Goal: Task Accomplishment & Management: Manage account settings

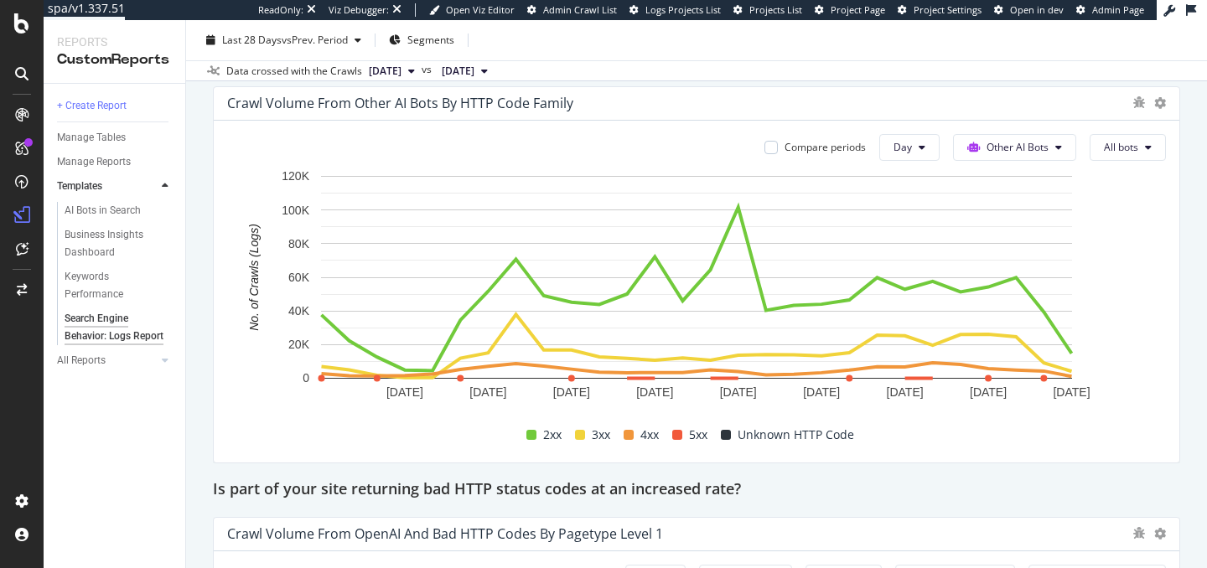
scroll to position [2477, 0]
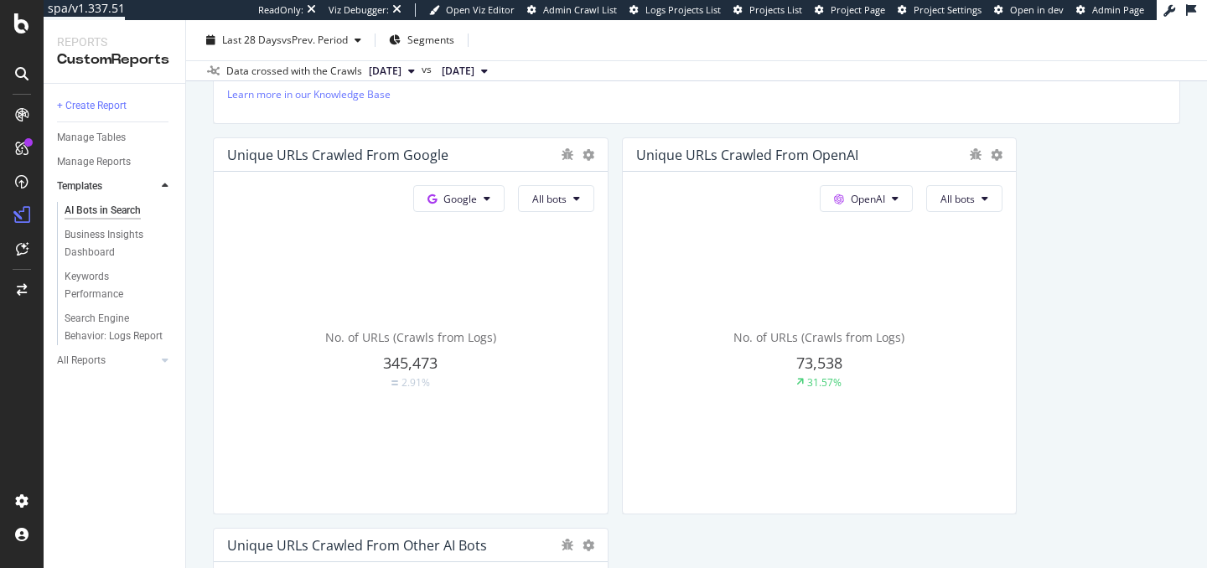
scroll to position [866, 0]
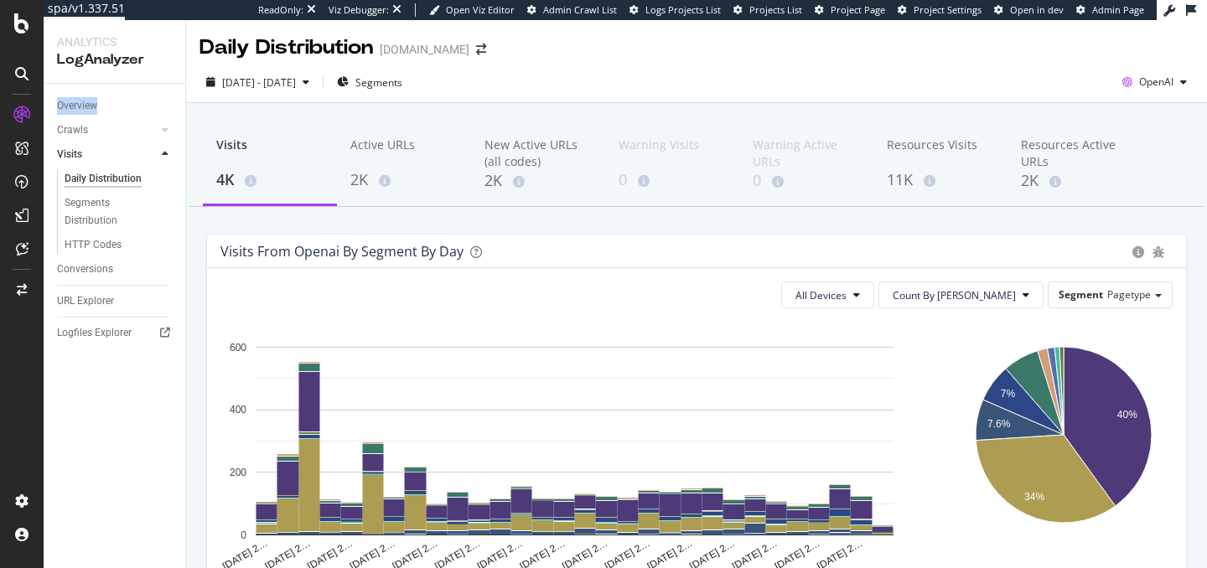
scroll to position [13, 0]
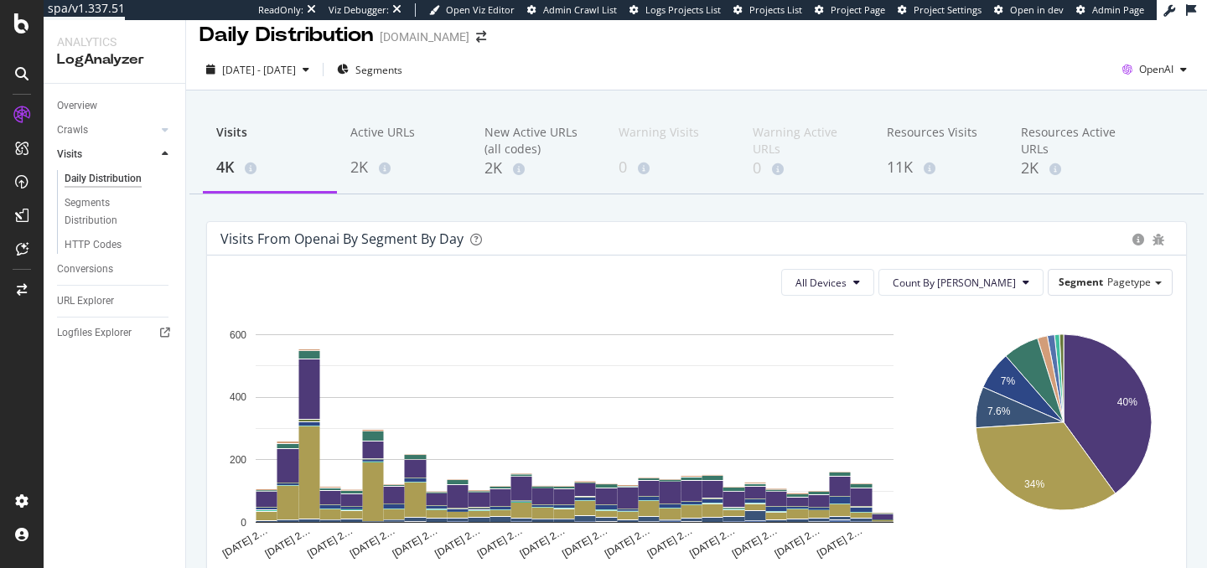
click at [828, 52] on div "2025 Sep. 2nd - Oct. 1st Segments OpenAI" at bounding box center [696, 69] width 1021 height 41
click at [163, 130] on icon at bounding box center [165, 130] width 7 height 10
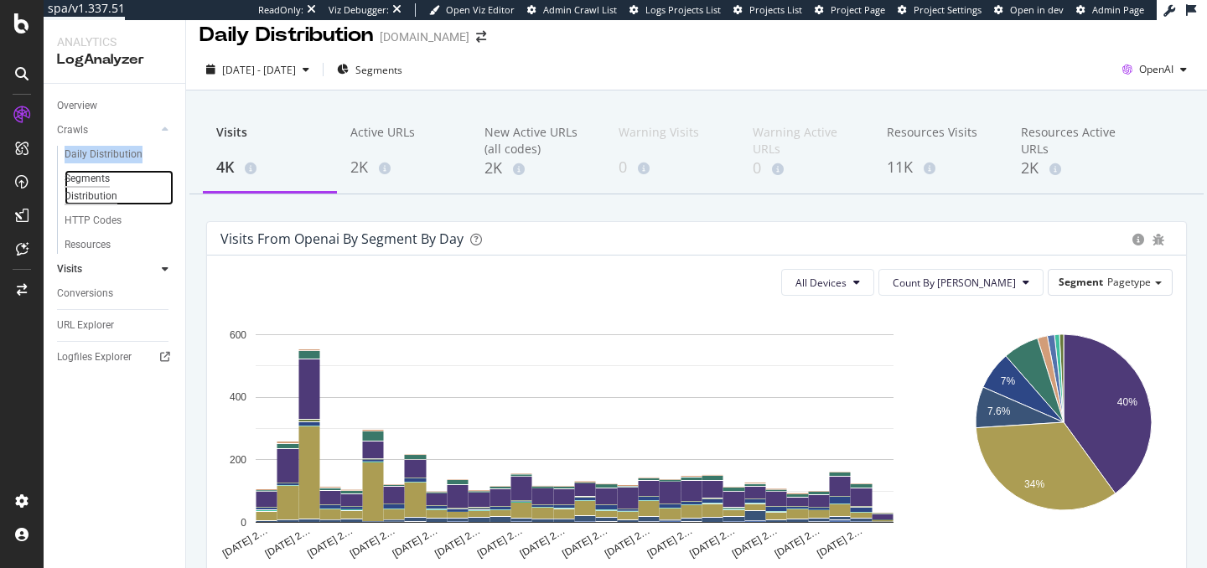
click at [98, 189] on div "Segments Distribution" at bounding box center [111, 187] width 93 height 35
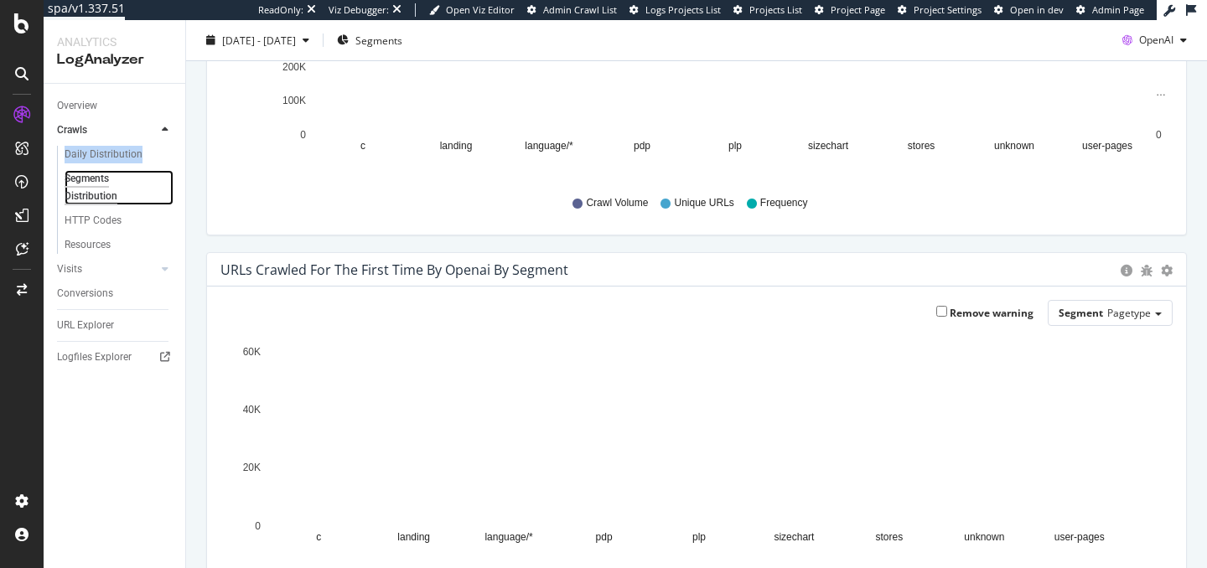
scroll to position [381, 0]
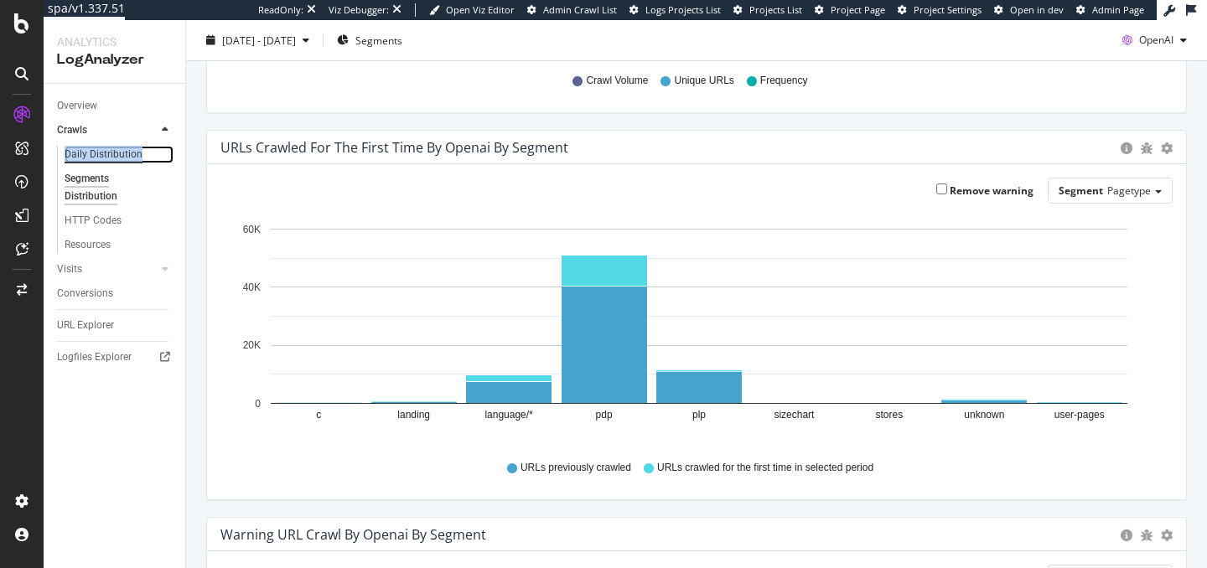
click at [104, 150] on div "Daily Distribution" at bounding box center [104, 155] width 78 height 18
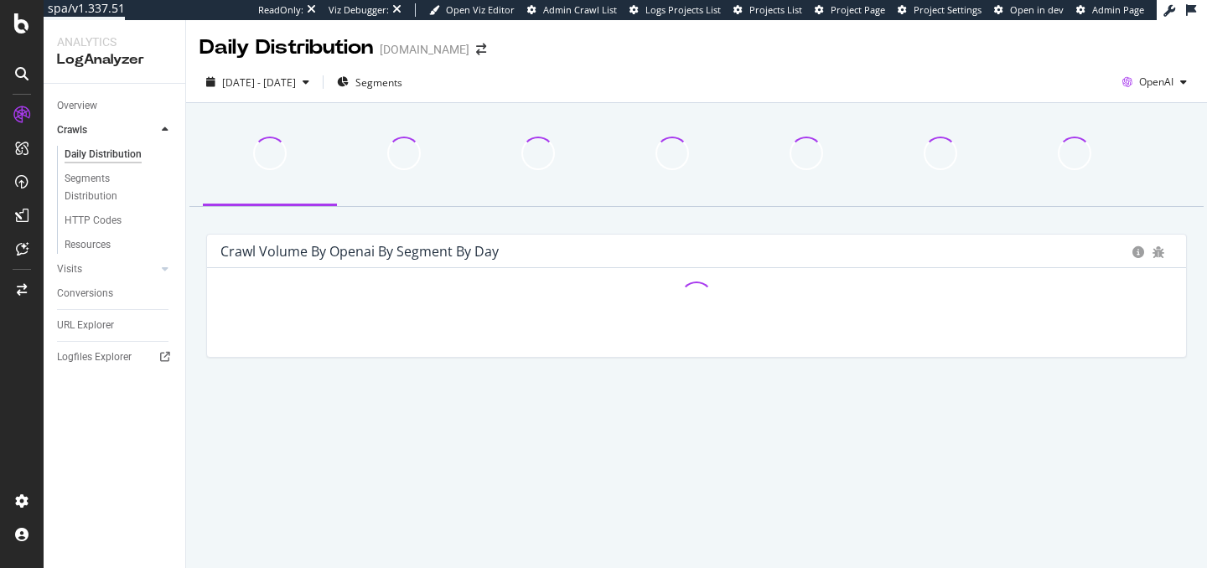
click at [884, 69] on div "2025 Sep. 2nd - Oct. 1st Segments OpenAI" at bounding box center [696, 86] width 1021 height 34
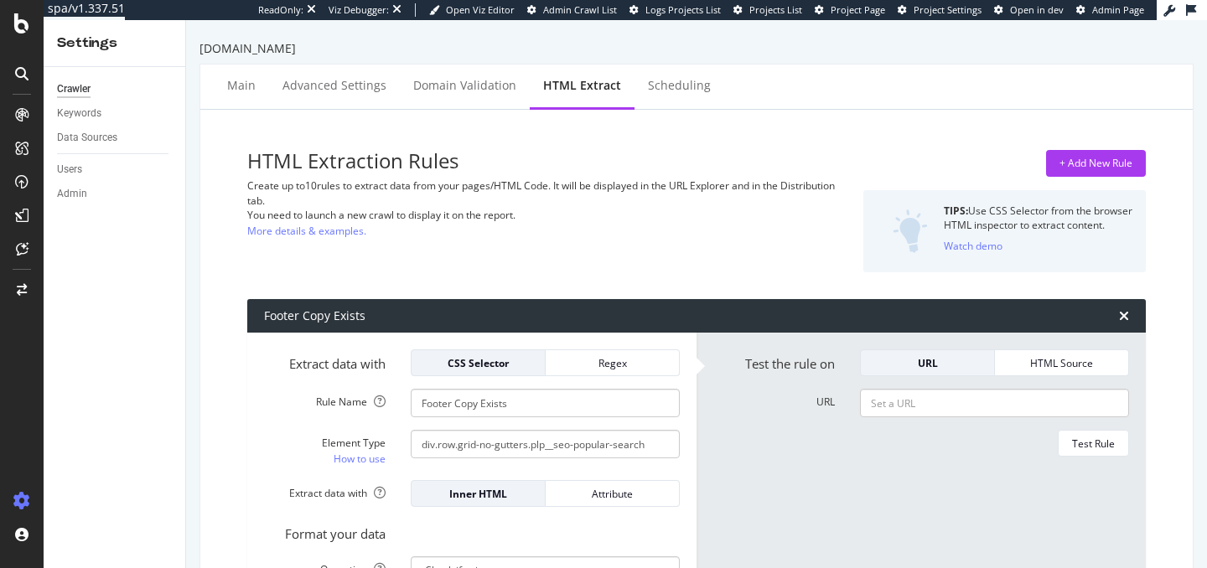
select select "exist"
select select "i"
select select "count"
click at [76, 172] on div "Users" at bounding box center [69, 170] width 25 height 18
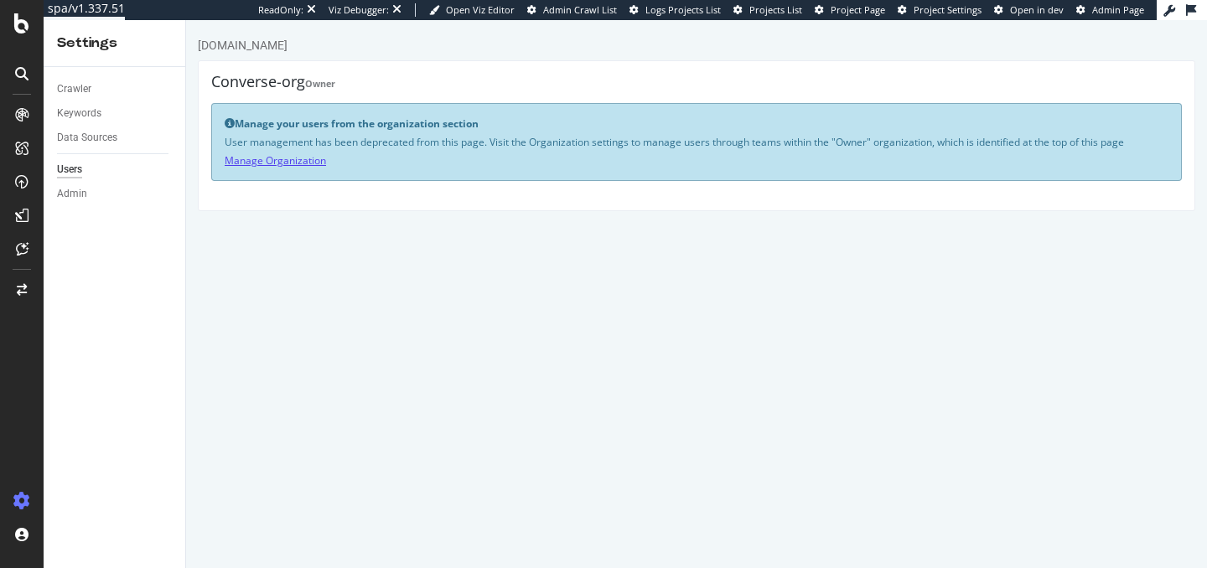
click at [260, 160] on link "Manage Organization" at bounding box center [275, 160] width 101 height 14
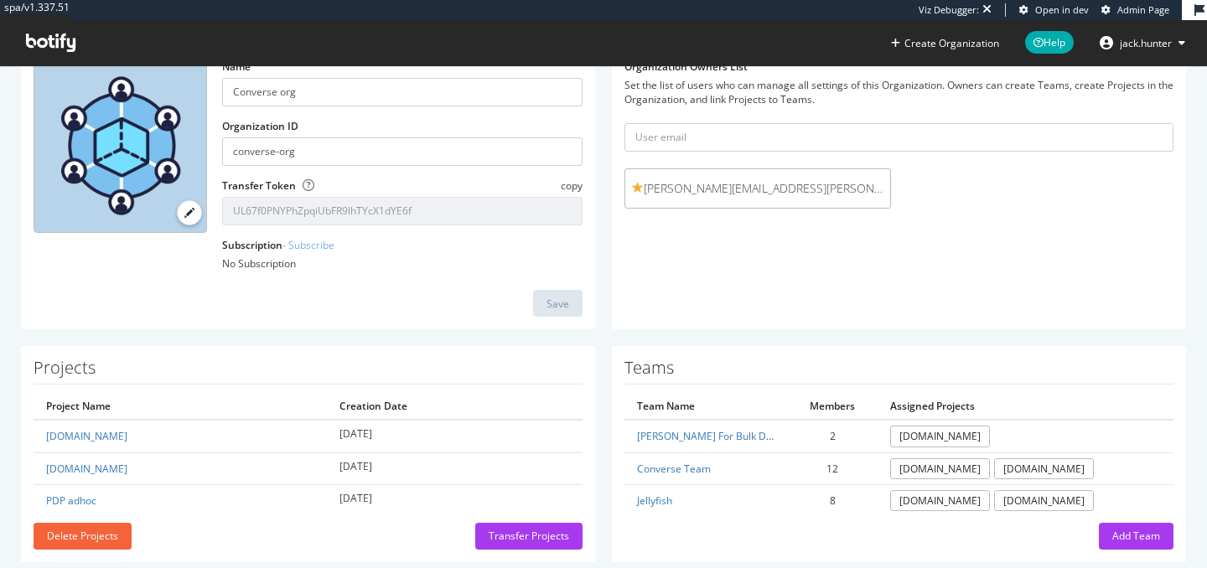
scroll to position [149, 0]
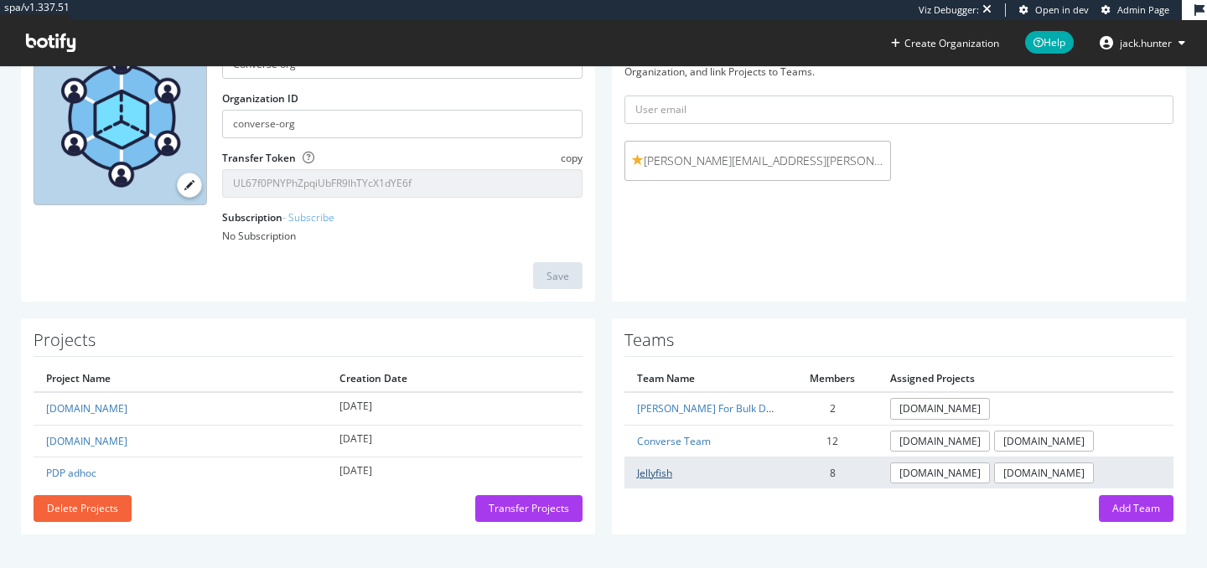
click at [655, 472] on link "Jellyfish" at bounding box center [654, 473] width 35 height 14
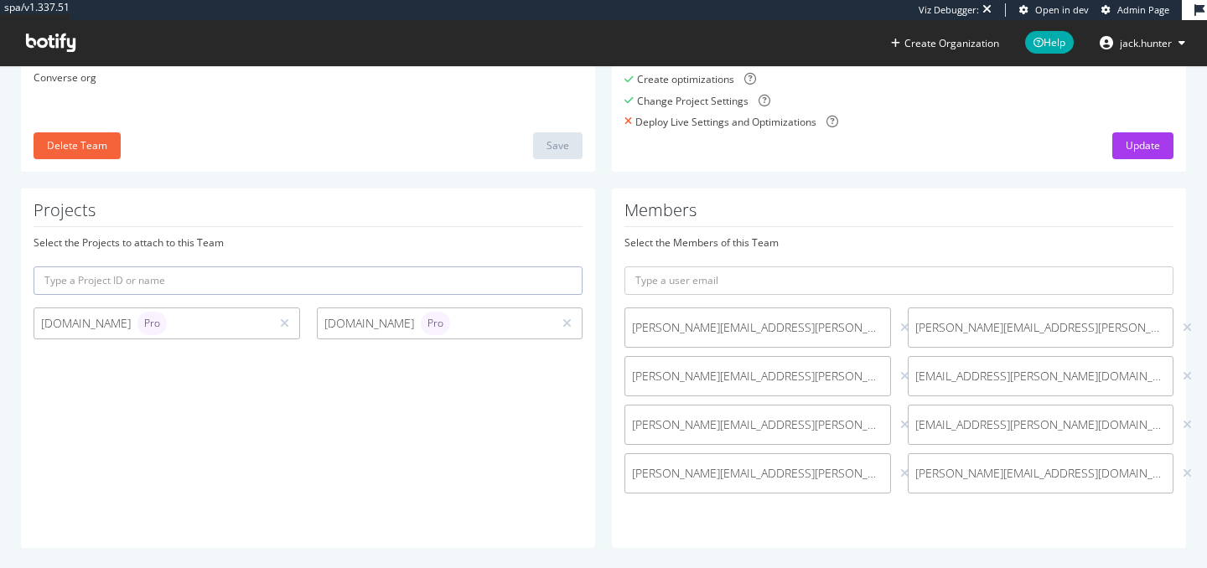
scroll to position [241, 0]
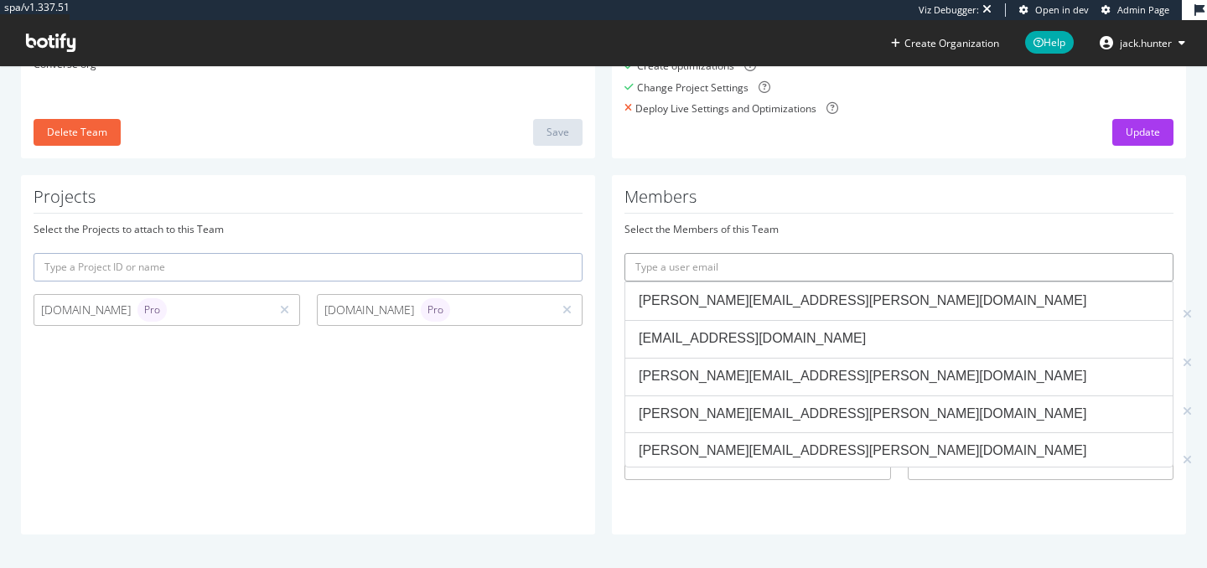
click at [717, 273] on input "text" at bounding box center [899, 267] width 549 height 29
paste input "[PERSON_NAME][EMAIL_ADDRESS][PERSON_NAME][DOMAIN_NAME]"
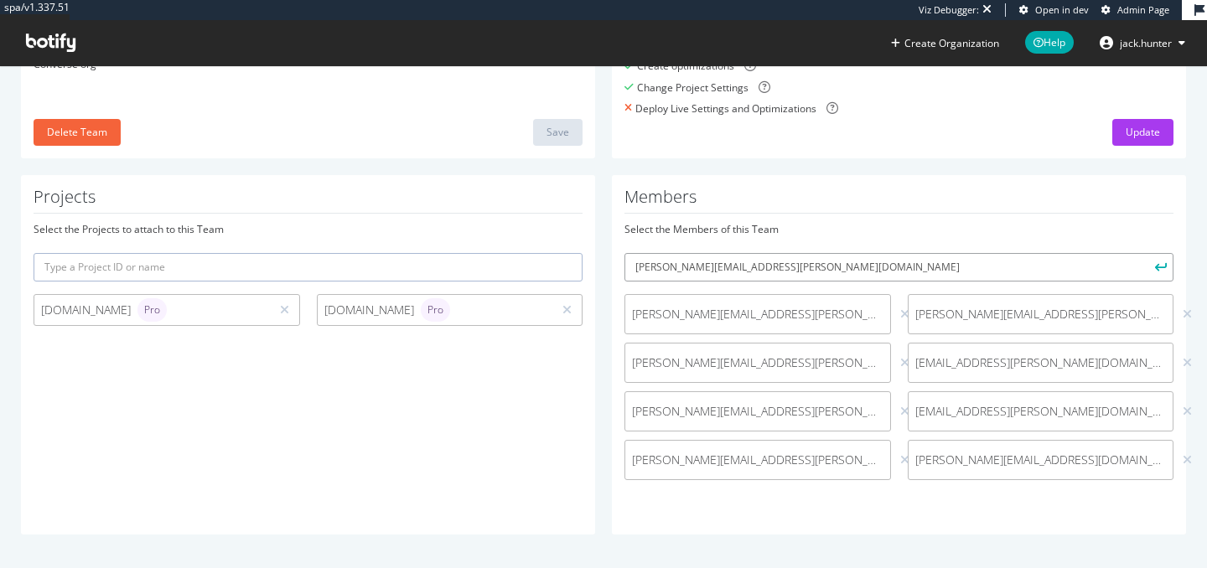
type input "[PERSON_NAME][EMAIL_ADDRESS][PERSON_NAME][DOMAIN_NAME]"
click at [1153, 265] on button "submit" at bounding box center [1159, 267] width 29 height 29
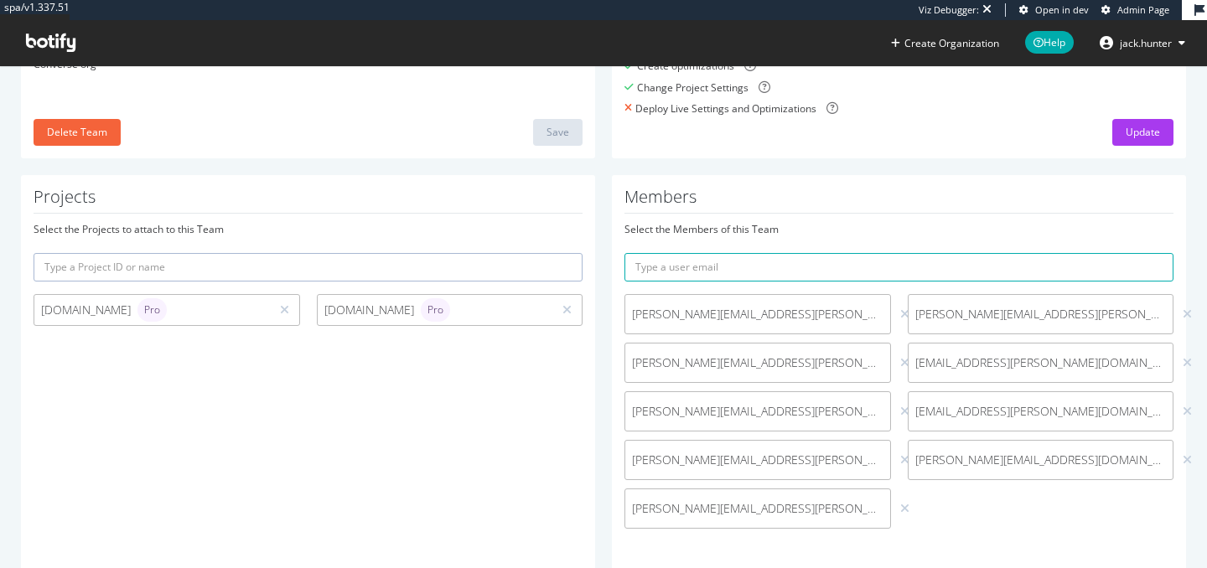
scroll to position [250, 0]
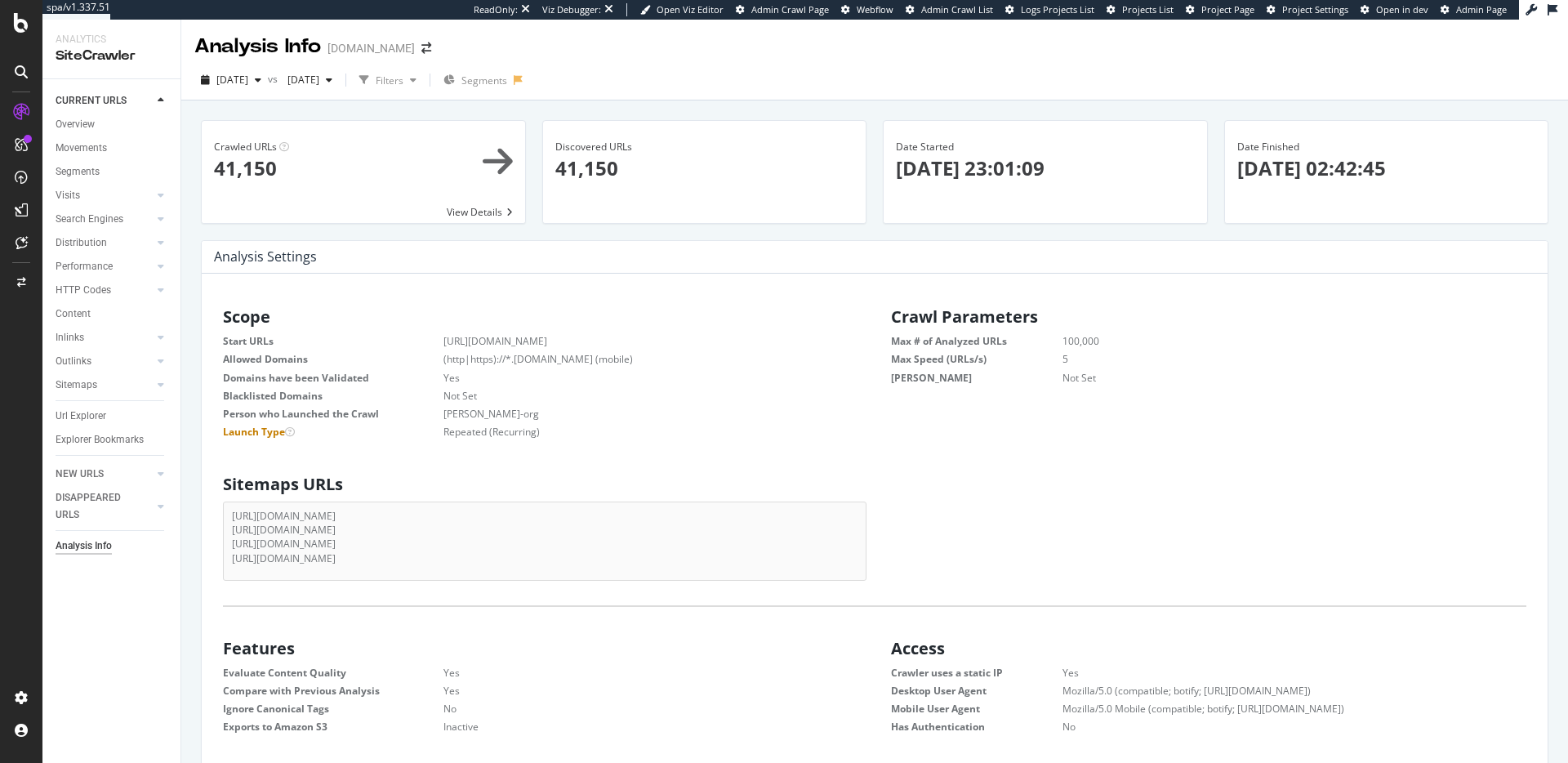
scroll to position [260, 642]
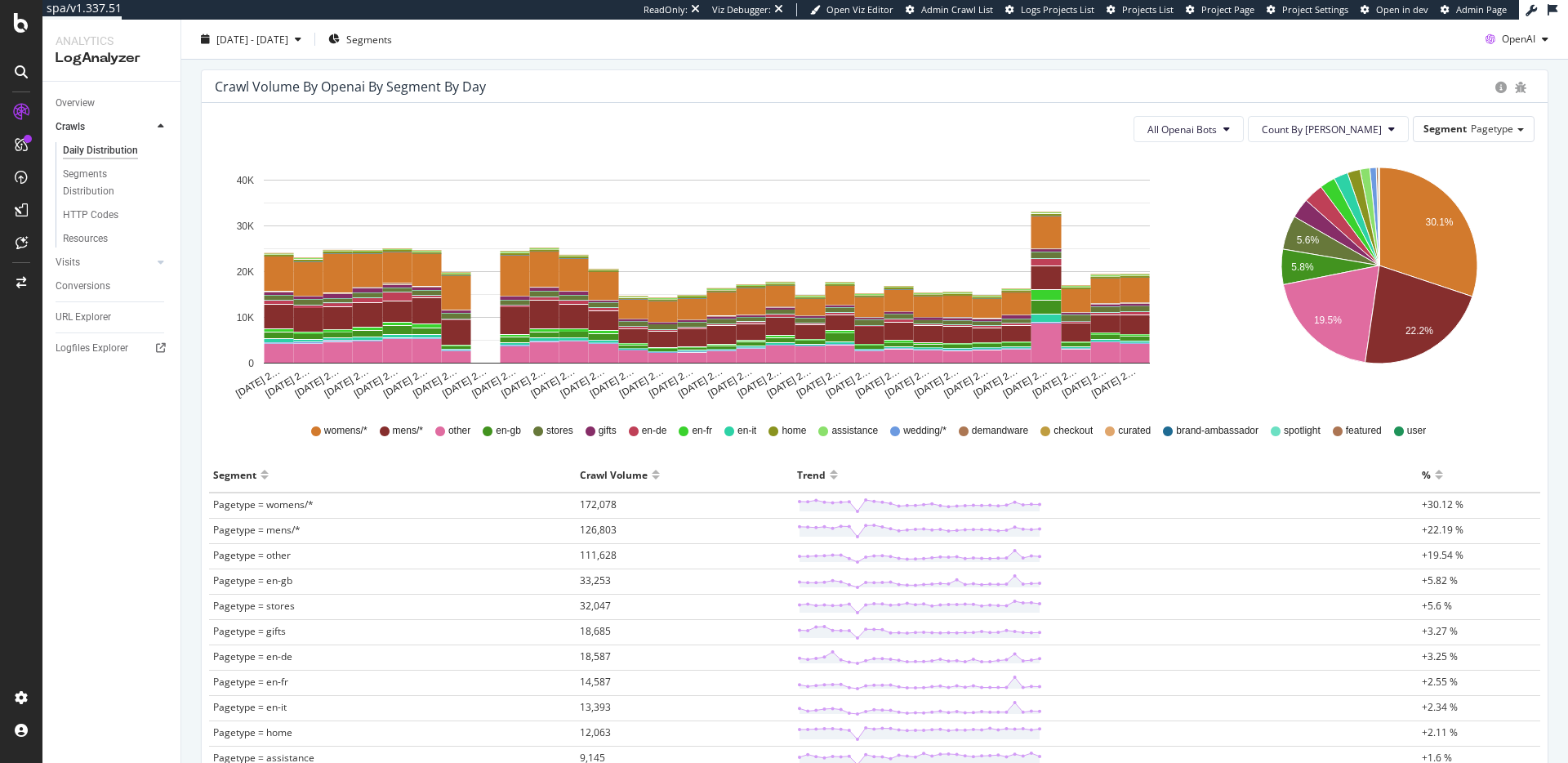
scroll to position [162, 0]
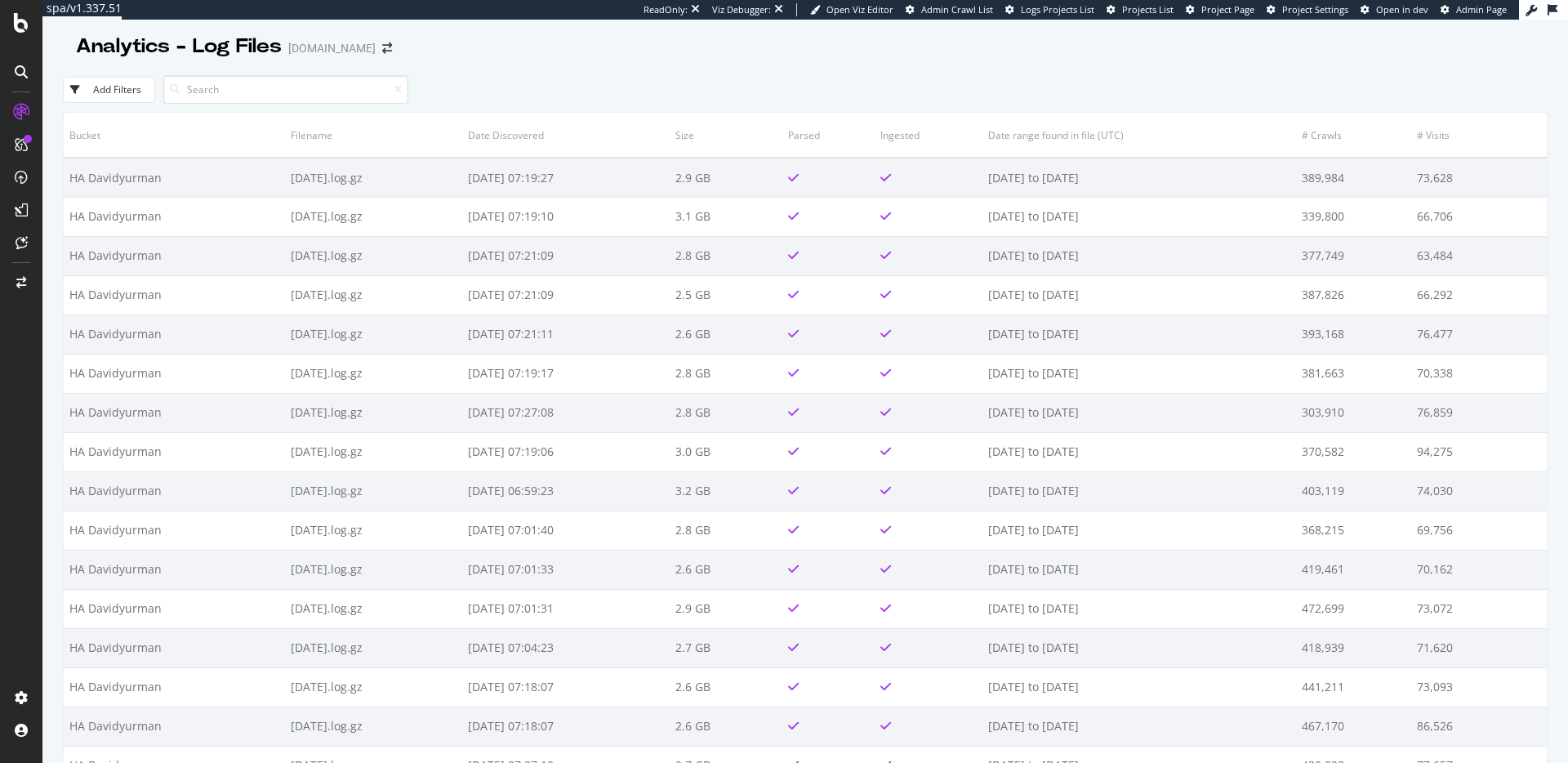
scroll to position [4157, 0]
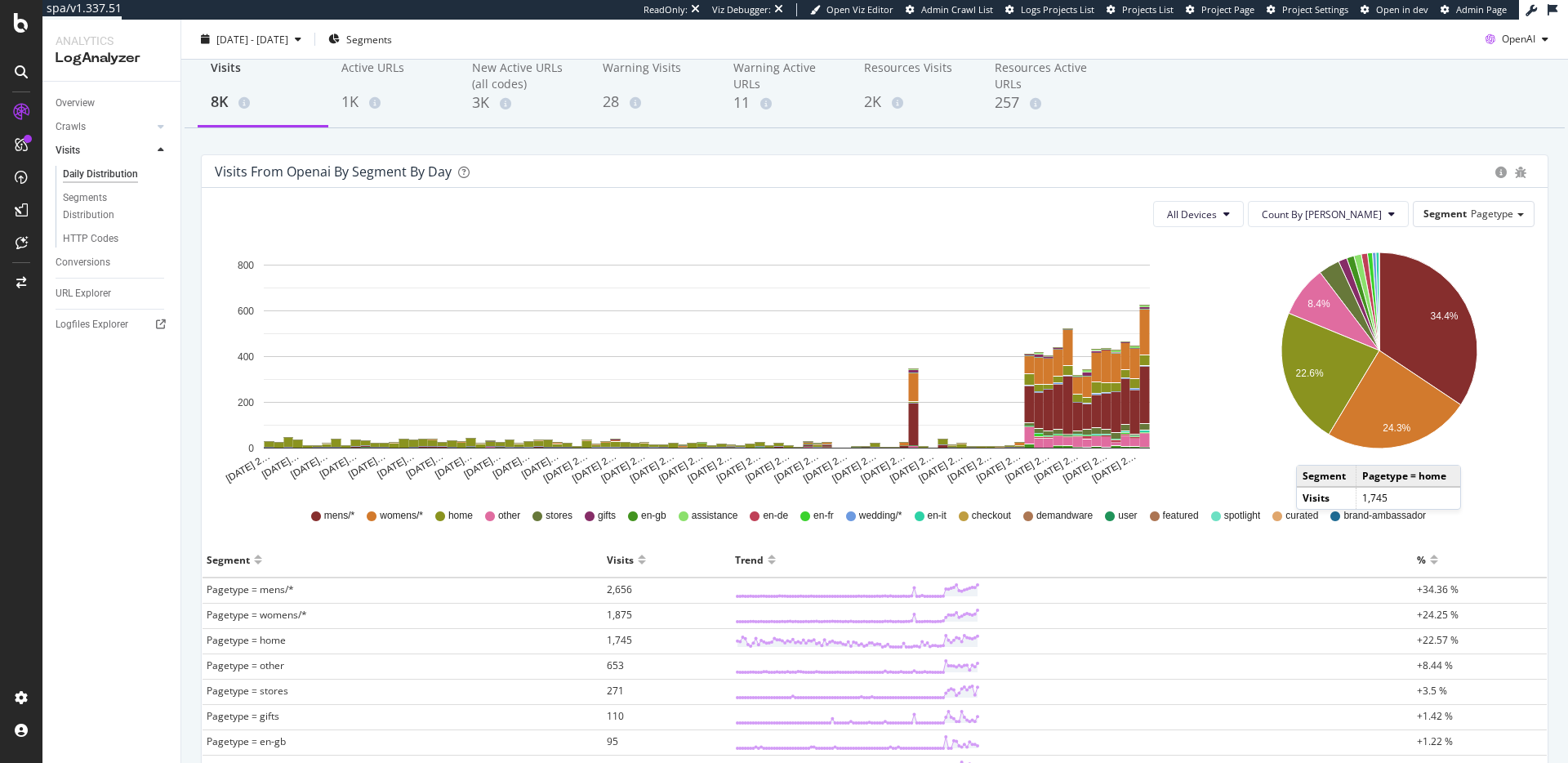
scroll to position [70, 0]
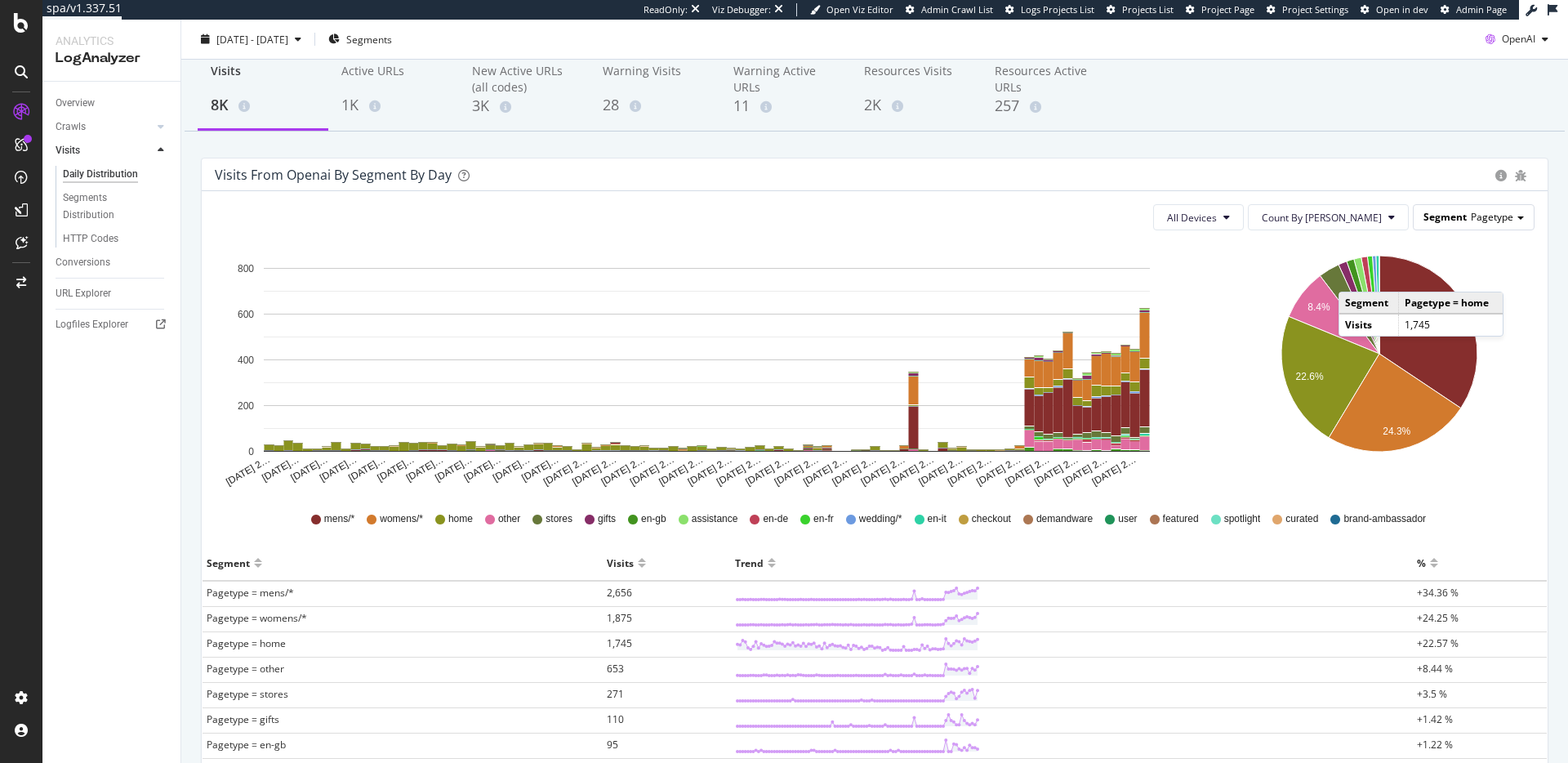
click at [1488, 211] on span "Pagetype" at bounding box center [1492, 216] width 43 height 14
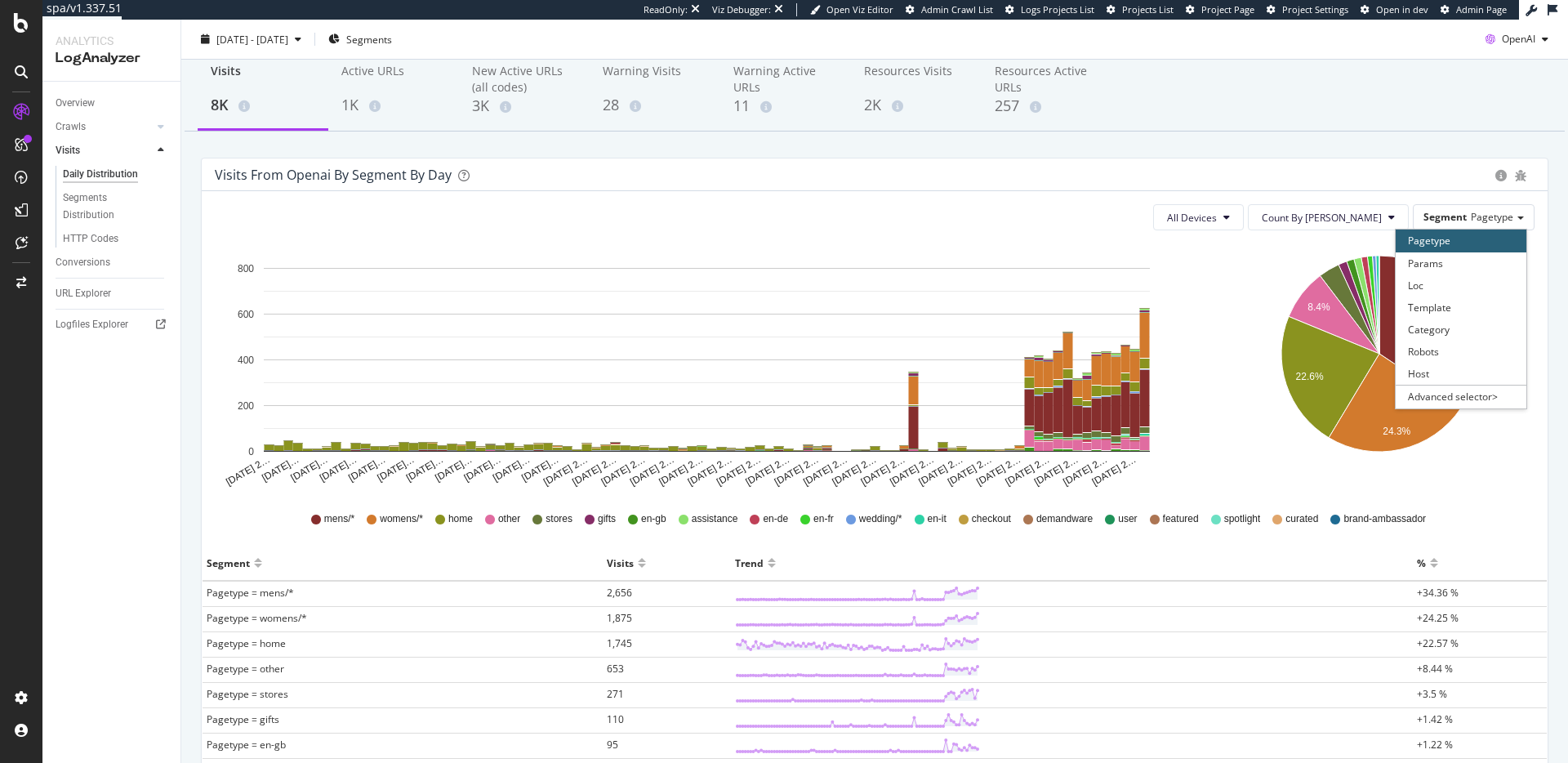
click at [1267, 231] on div "All Devices Count By Day Segment Pagetype Pagetype Params Loc Template Category…" at bounding box center [875, 655] width 1346 height 928
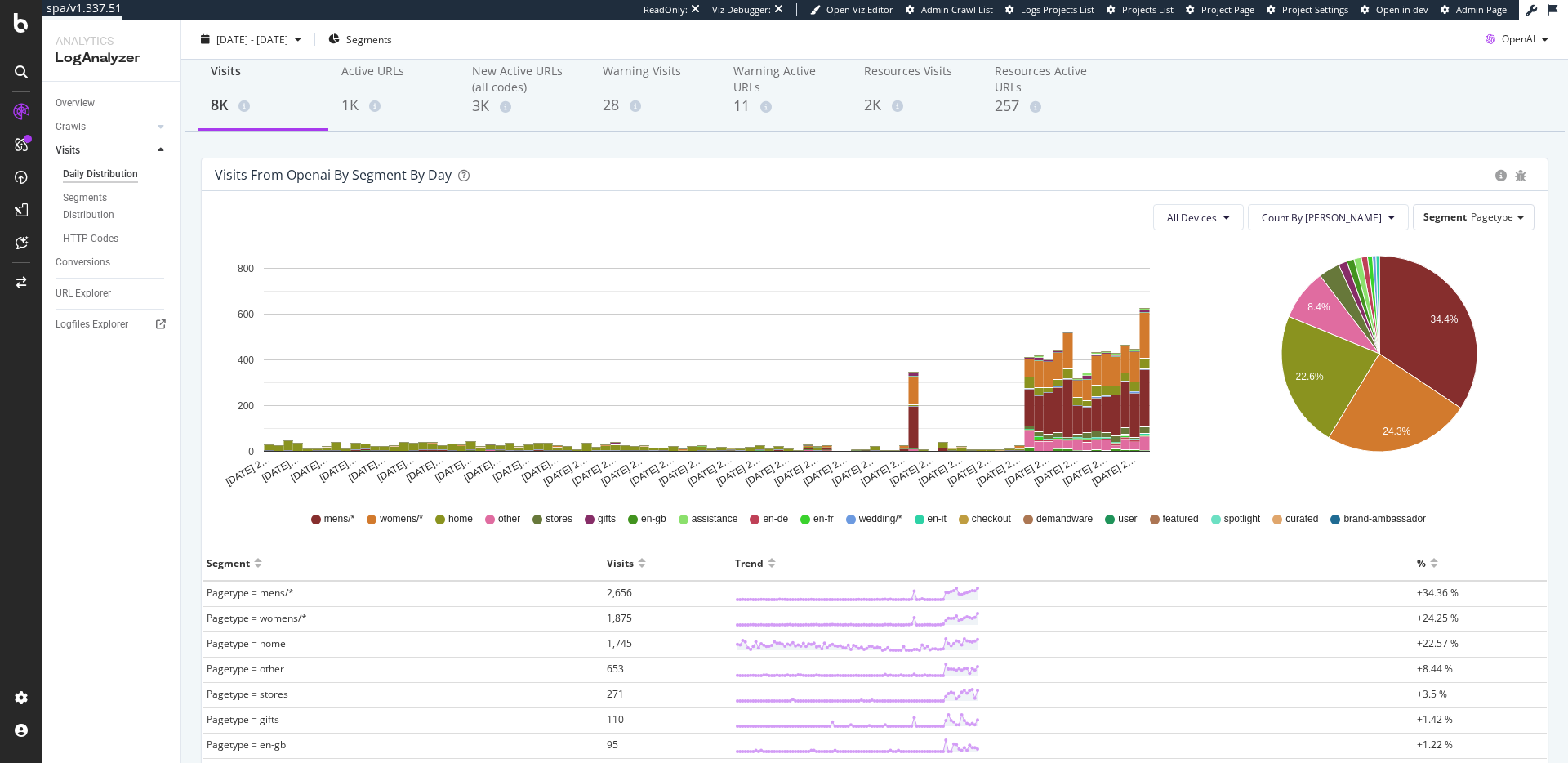
scroll to position [0, 0]
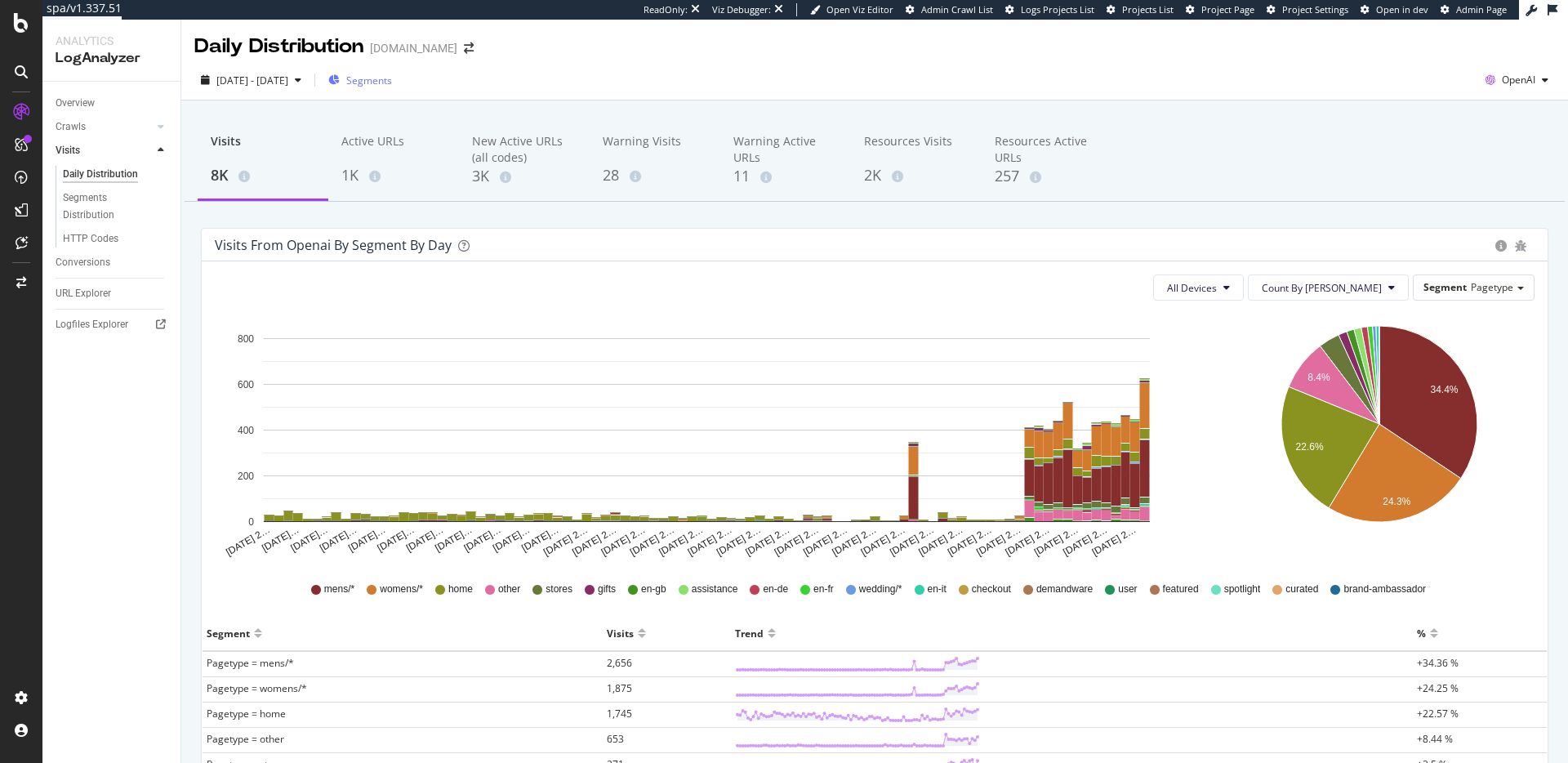
click at [392, 76] on span "Segments" at bounding box center [368, 80] width 46 height 14
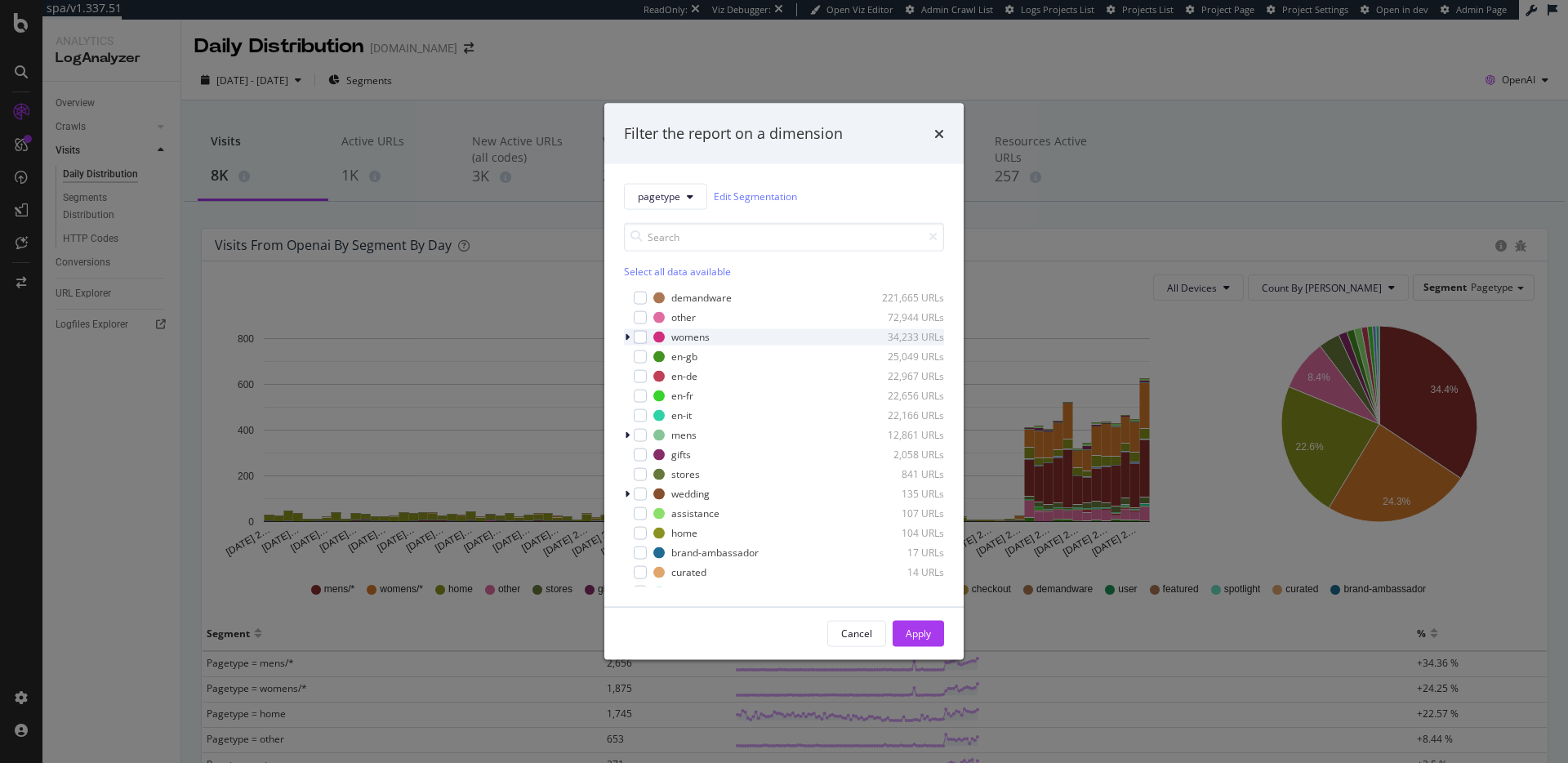
click at [628, 336] on icon "modal" at bounding box center [626, 336] width 5 height 10
click at [625, 472] on icon "modal" at bounding box center [626, 474] width 5 height 10
click at [645, 493] on div "modal" at bounding box center [650, 493] width 13 height 13
click at [651, 359] on div "modal" at bounding box center [650, 356] width 13 height 13
click at [930, 633] on div "Apply" at bounding box center [918, 633] width 25 height 14
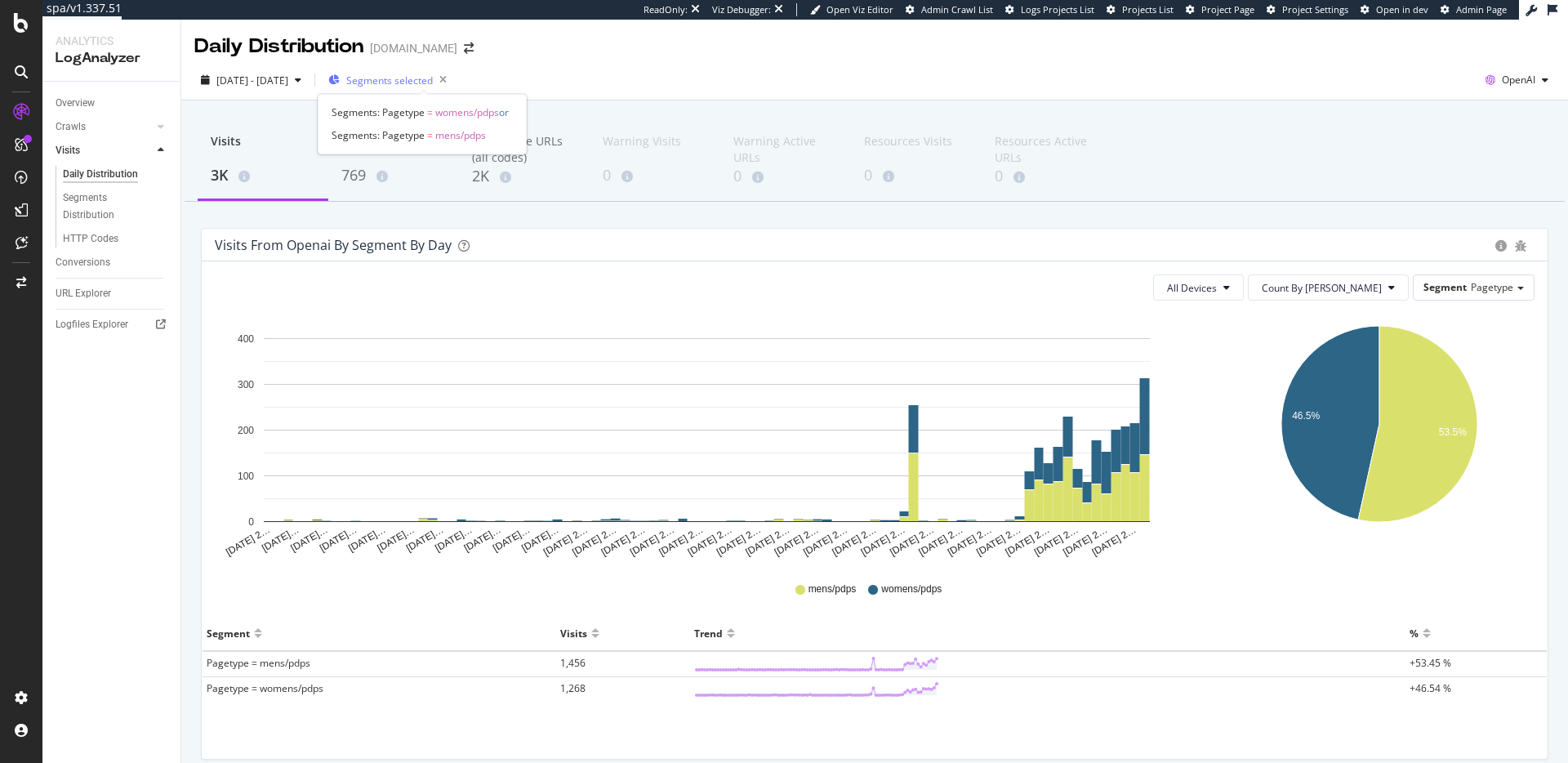
click at [405, 81] on span "Segments selected" at bounding box center [389, 80] width 87 height 14
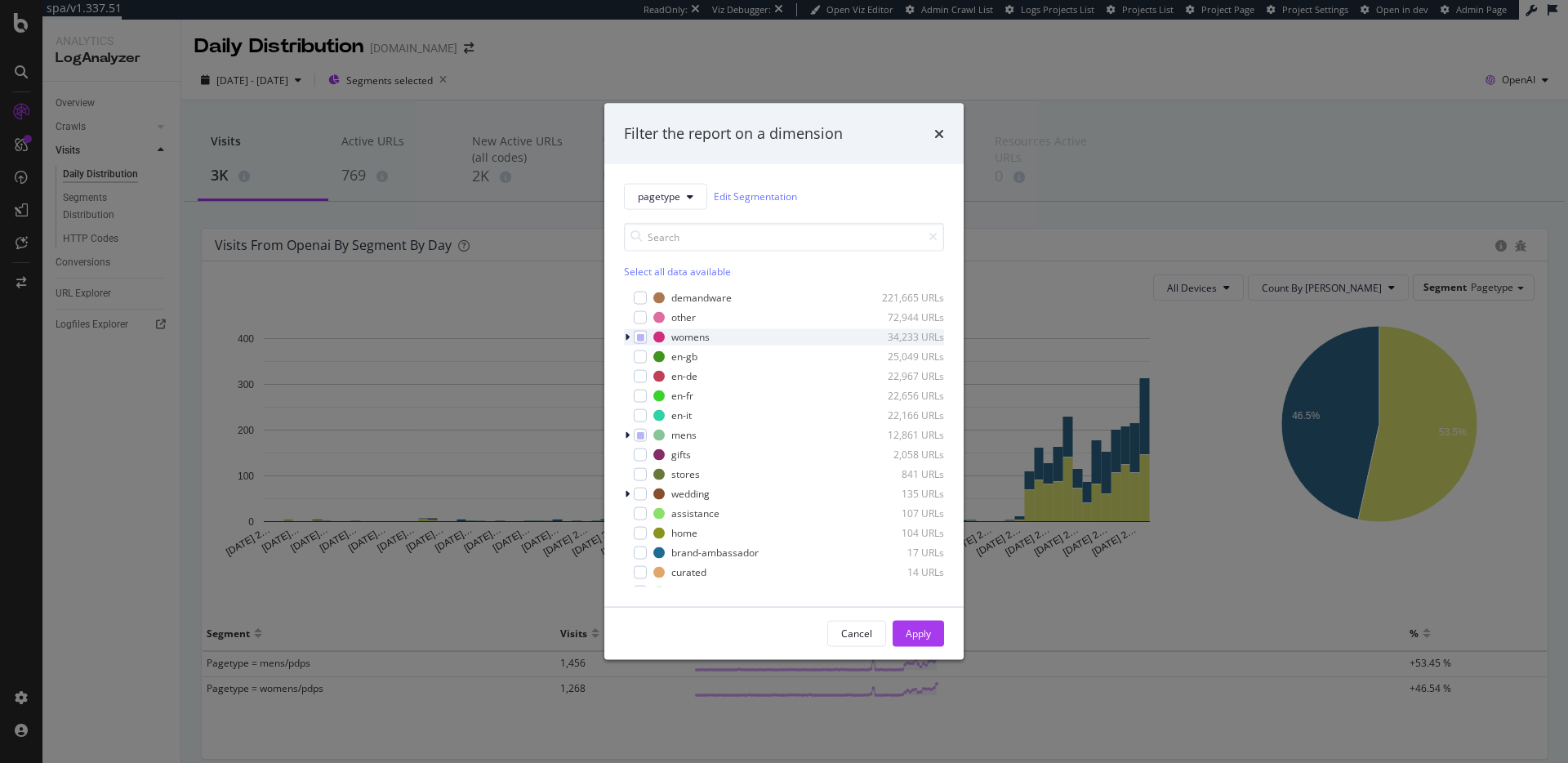
click at [629, 337] on div "modal" at bounding box center [629, 336] width 10 height 17
click at [629, 337] on icon "modal" at bounding box center [627, 336] width 7 height 10
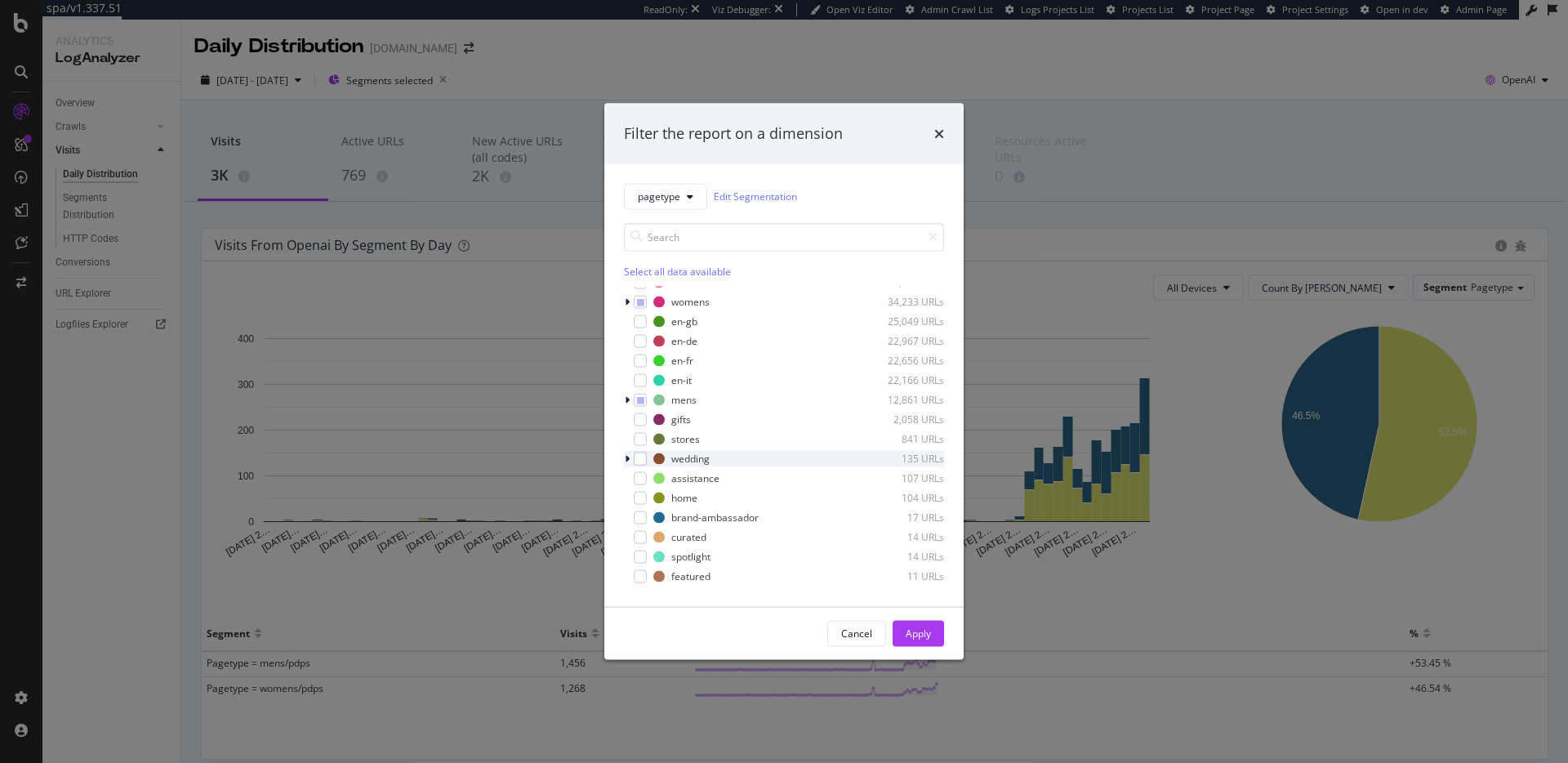
scroll to position [72, 0]
click at [628, 421] on icon "modal" at bounding box center [626, 422] width 5 height 10
click at [649, 443] on div "modal" at bounding box center [650, 440] width 13 height 13
click at [650, 269] on div "Select all data available" at bounding box center [784, 271] width 320 height 14
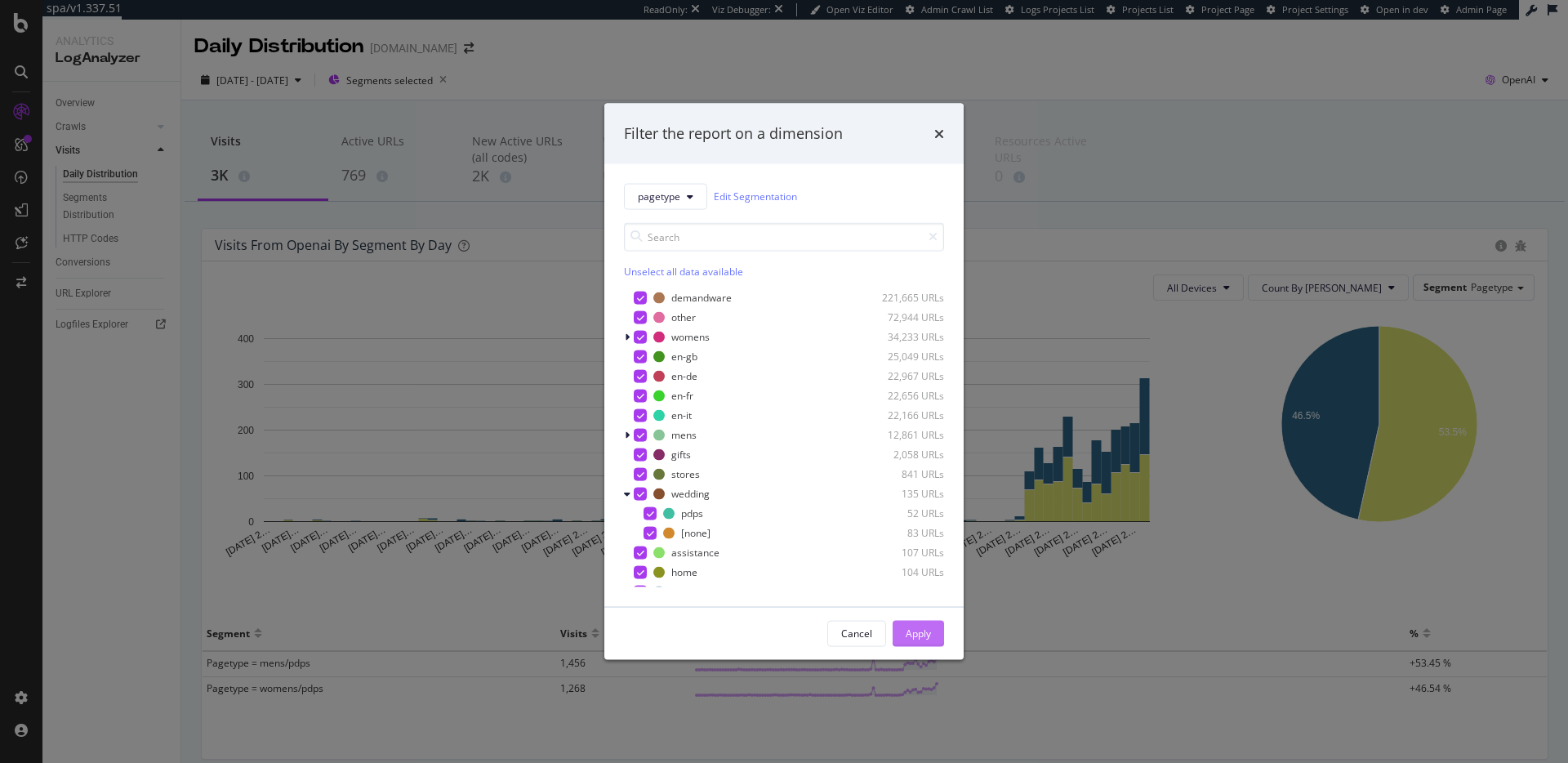
click at [919, 631] on div "Apply" at bounding box center [918, 633] width 25 height 14
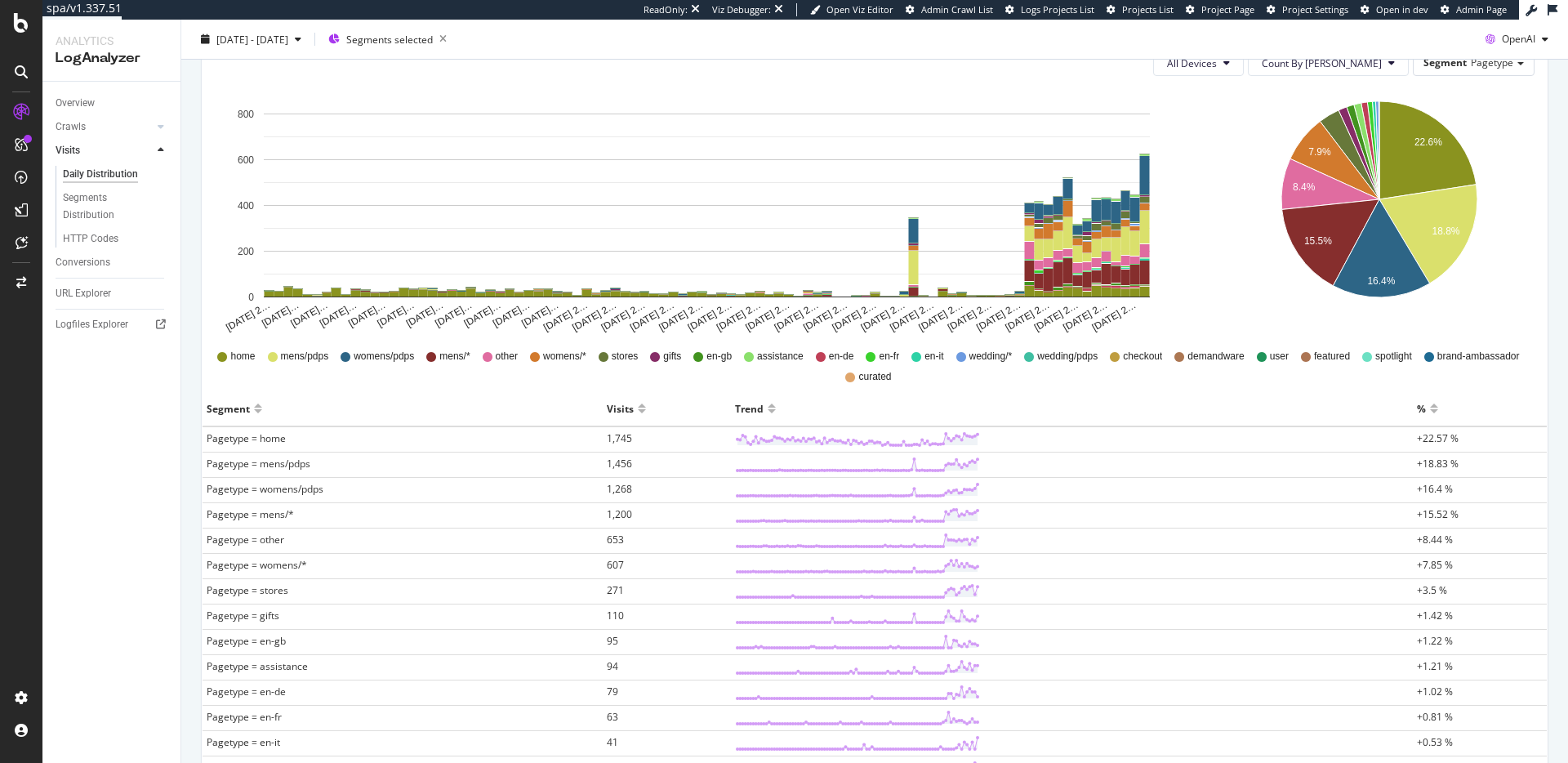
scroll to position [228, 0]
